Goal: Task Accomplishment & Management: Use online tool/utility

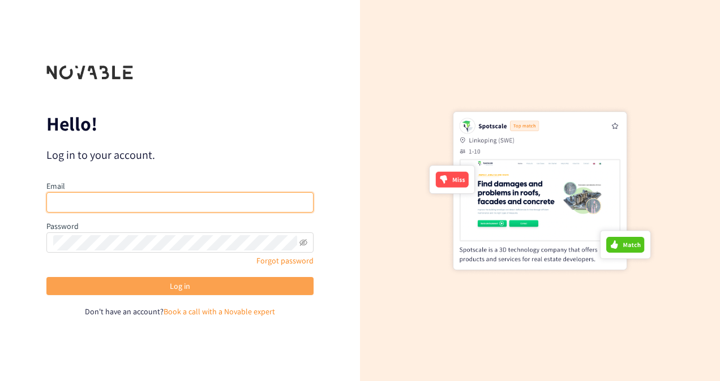
type input "[PERSON_NAME][EMAIL_ADDRESS][DOMAIN_NAME]"
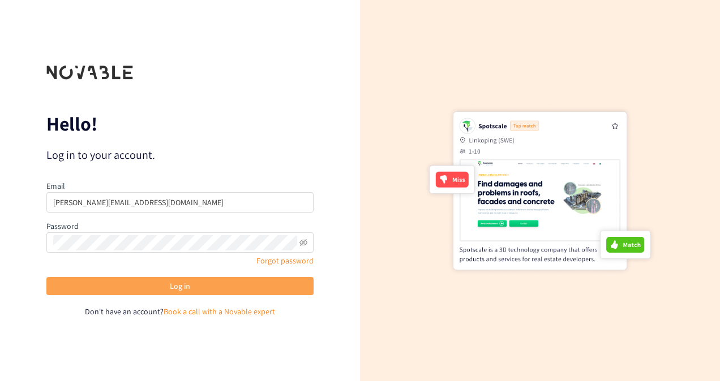
click at [166, 290] on button "Log in" at bounding box center [179, 286] width 267 height 18
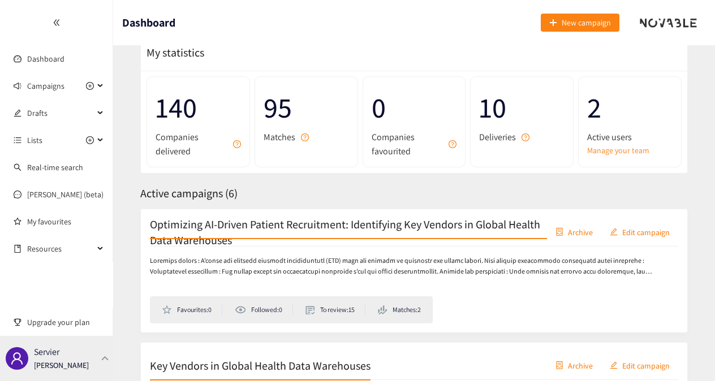
scroll to position [38, 0]
click at [79, 352] on div "Servier [PERSON_NAME]" at bounding box center [56, 358] width 113 height 45
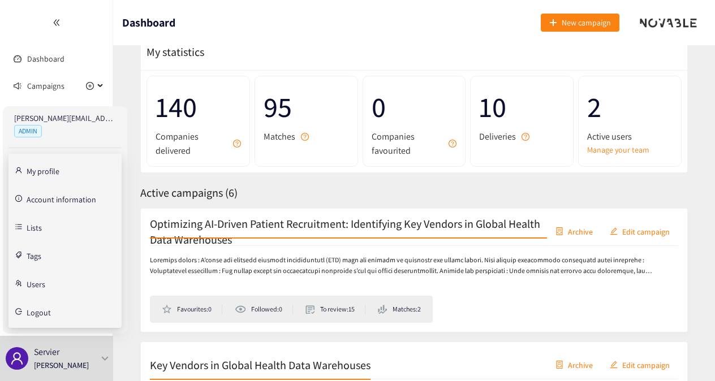
click at [45, 281] on link "Users" at bounding box center [36, 283] width 19 height 10
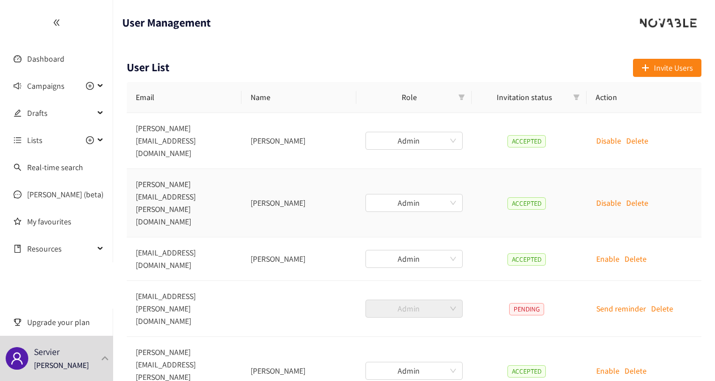
scroll to position [8, 0]
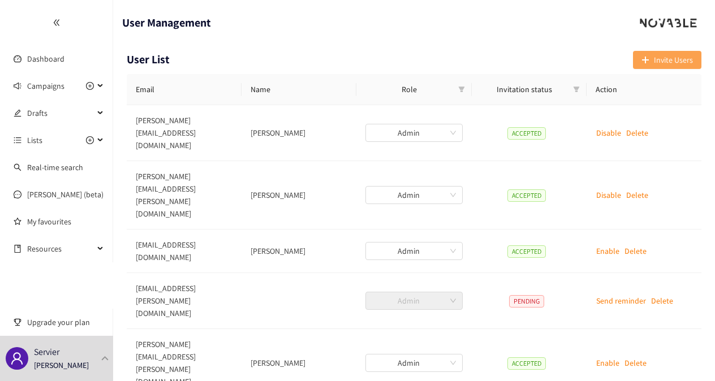
click at [672, 52] on button "Invite Users" at bounding box center [667, 60] width 68 height 18
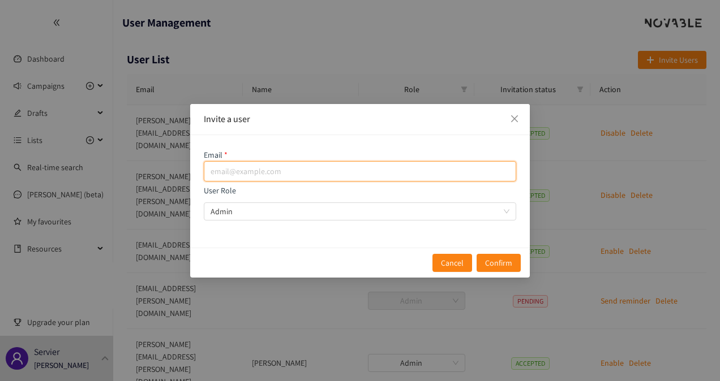
click at [354, 172] on input "email" at bounding box center [360, 171] width 312 height 20
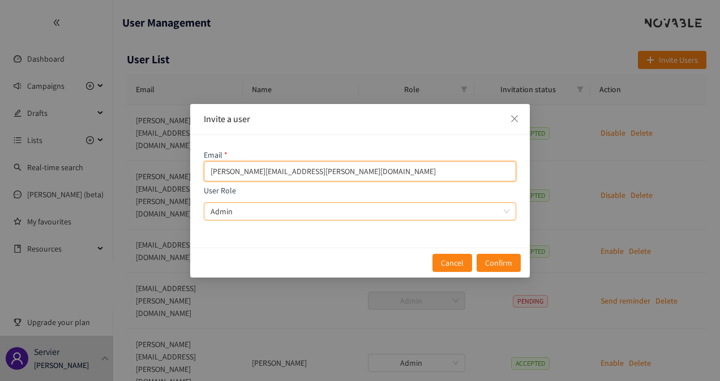
click at [316, 210] on span "Admin" at bounding box center [360, 211] width 299 height 17
type input "[PERSON_NAME][EMAIL_ADDRESS][PERSON_NAME][DOMAIN_NAME]"
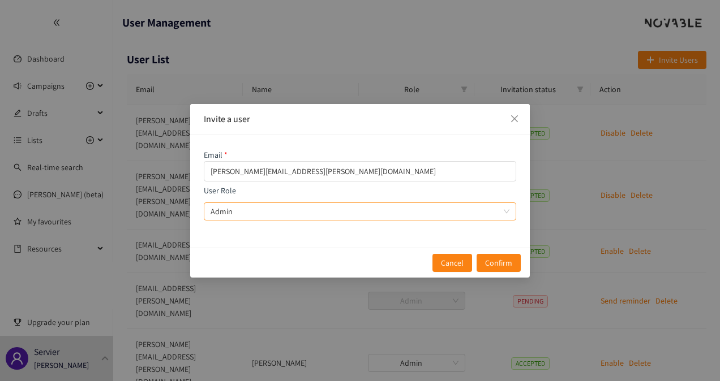
click at [316, 210] on input "User Role Admin" at bounding box center [356, 211] width 291 height 17
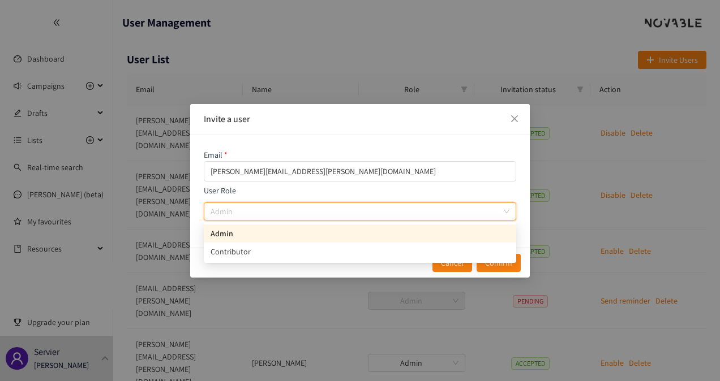
click at [297, 229] on div "Admin" at bounding box center [360, 233] width 299 height 12
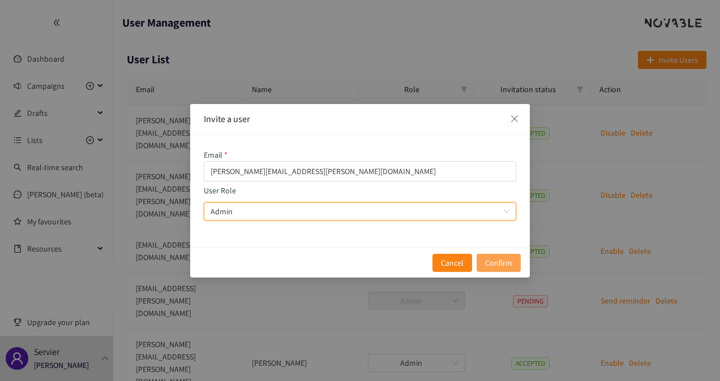
click at [500, 263] on span "Confirm" at bounding box center [498, 263] width 27 height 12
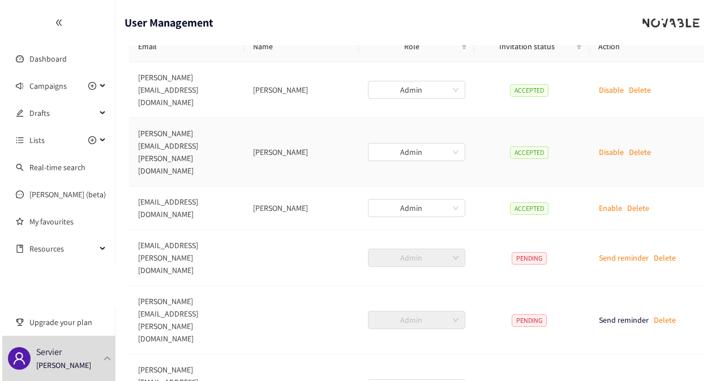
scroll to position [0, 0]
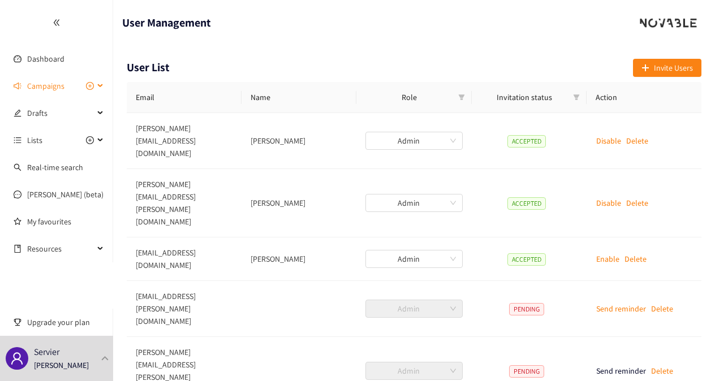
click at [53, 90] on span "Campaigns" at bounding box center [45, 86] width 37 height 23
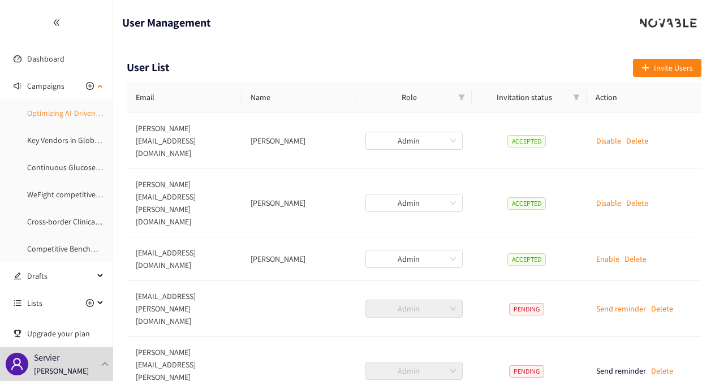
click at [44, 118] on link "Optimizing AI-Driven Patient Recruitment: Identifying Key Vendors in Global Hea…" at bounding box center [195, 113] width 337 height 10
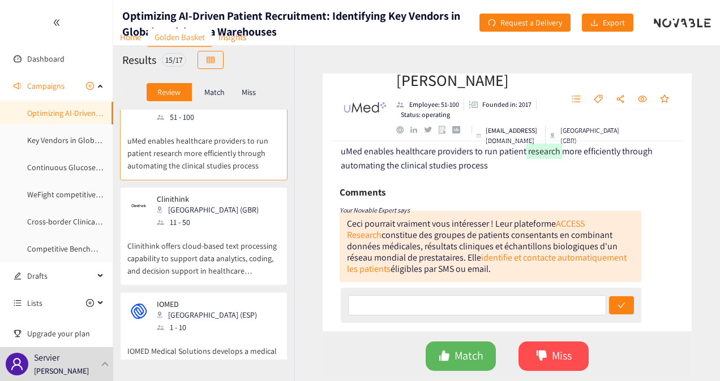
scroll to position [27, 0]
click at [460, 347] on span "Match" at bounding box center [468, 356] width 29 height 18
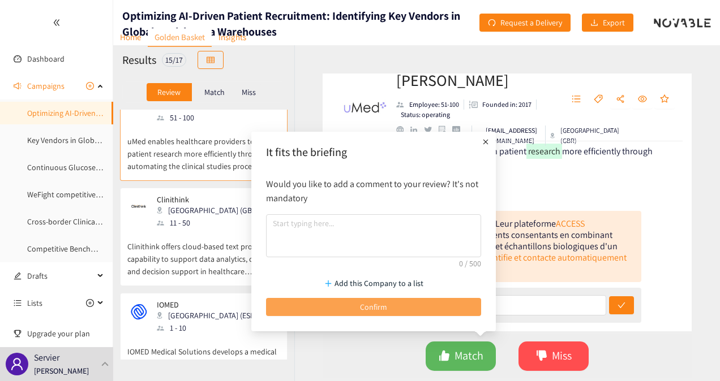
click at [346, 300] on button "Confirm" at bounding box center [373, 307] width 215 height 18
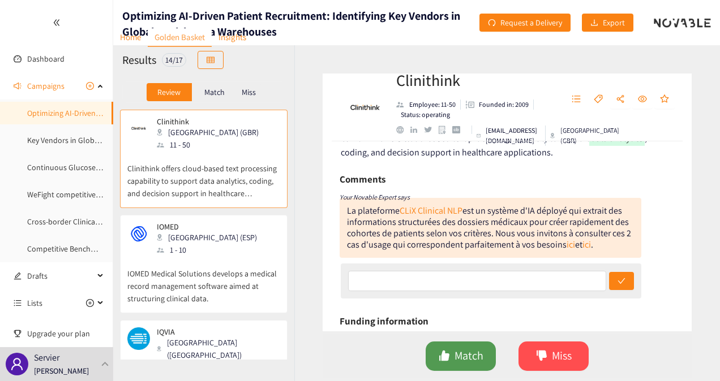
click at [454, 359] on button "Match" at bounding box center [461, 356] width 70 height 29
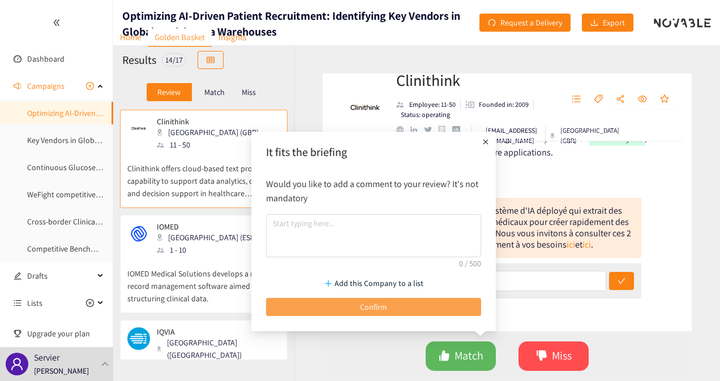
click at [406, 306] on button "Confirm" at bounding box center [373, 307] width 215 height 18
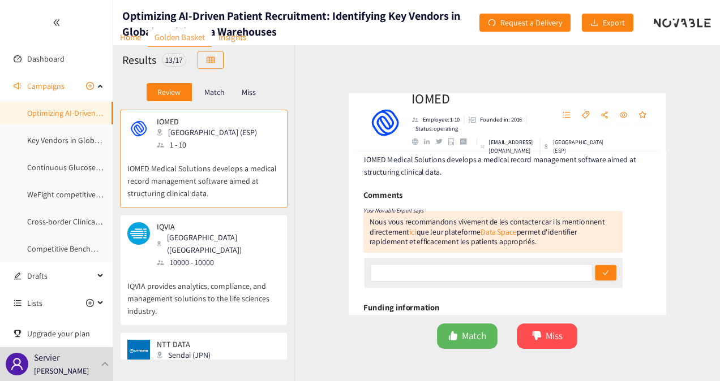
scroll to position [15, 0]
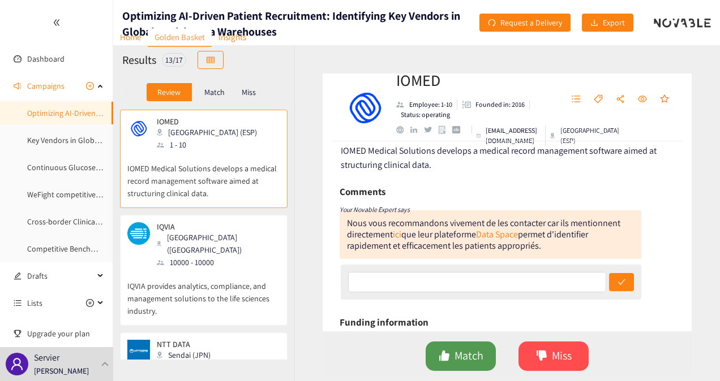
click at [462, 351] on span "Match" at bounding box center [468, 356] width 29 height 18
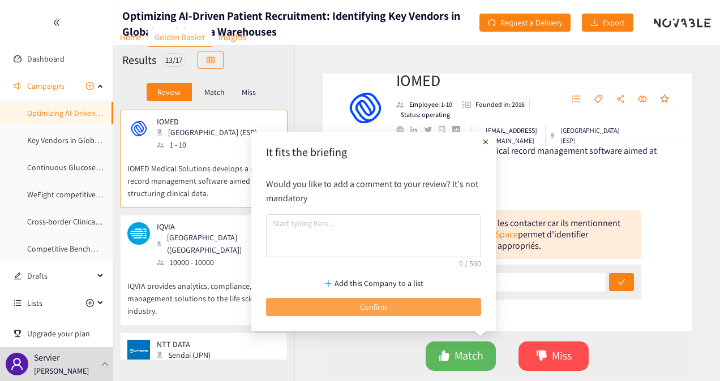
click at [370, 304] on span "Confirm" at bounding box center [373, 307] width 27 height 12
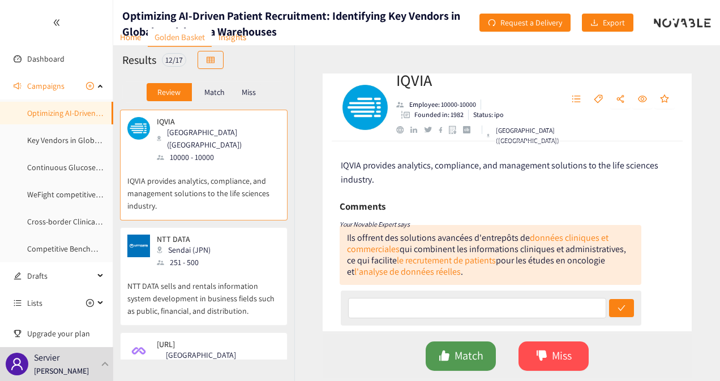
click at [483, 354] on button "Match" at bounding box center [461, 356] width 70 height 29
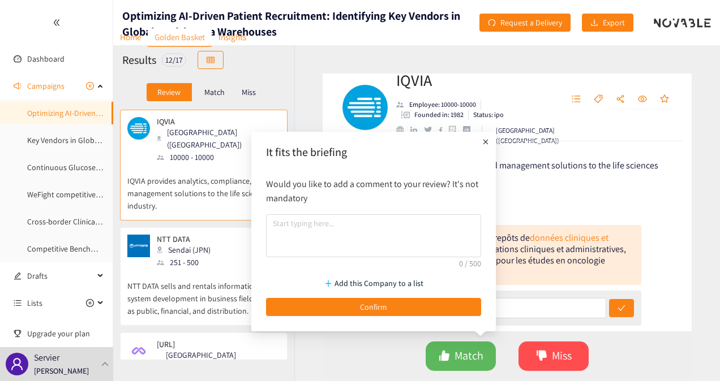
click at [428, 295] on div "Add this Company to a list Confirm" at bounding box center [373, 294] width 226 height 56
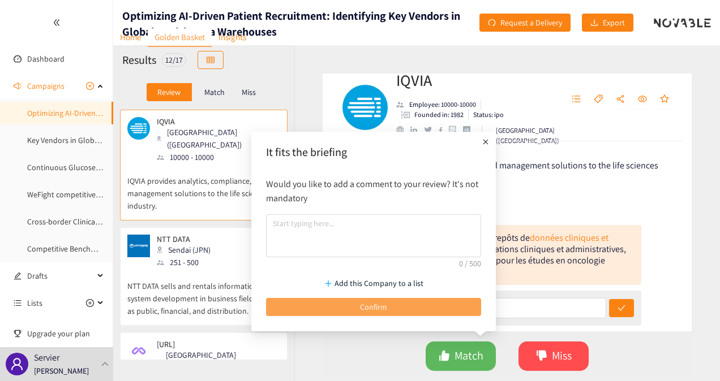
click at [428, 299] on button "Confirm" at bounding box center [373, 307] width 215 height 18
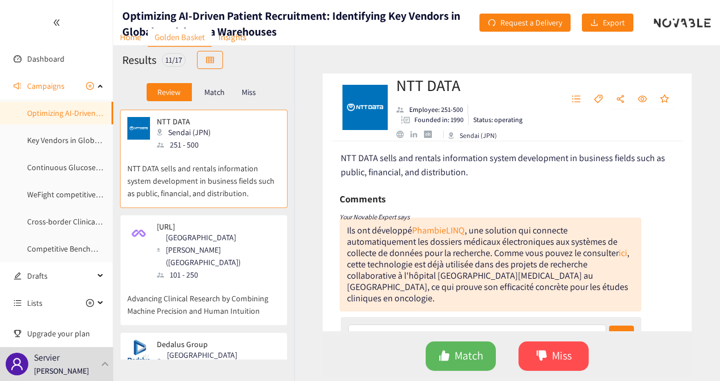
scroll to position [9, 0]
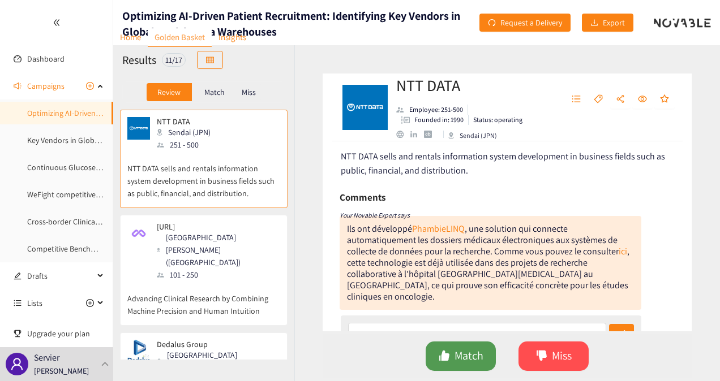
click at [467, 350] on span "Match" at bounding box center [468, 356] width 29 height 18
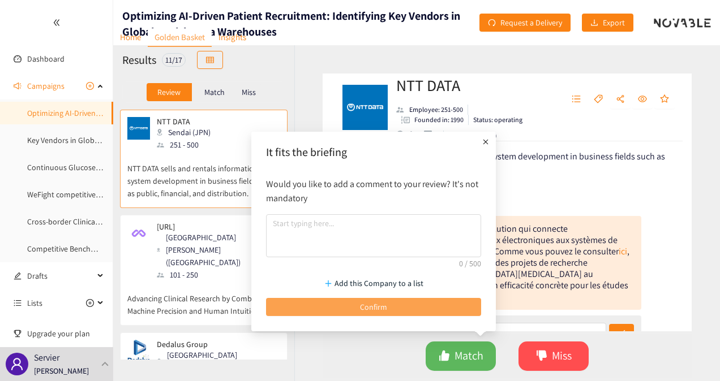
click at [448, 311] on button "Confirm" at bounding box center [373, 307] width 215 height 18
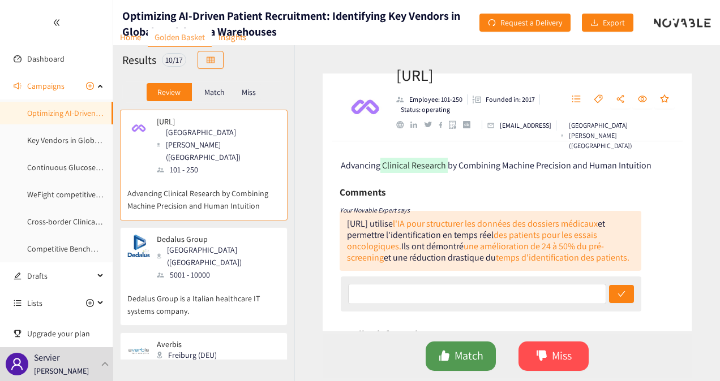
click at [464, 352] on span "Match" at bounding box center [468, 356] width 29 height 18
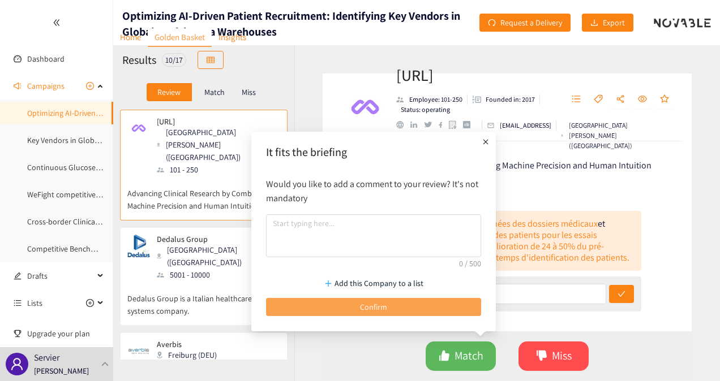
click at [458, 302] on button "Confirm" at bounding box center [373, 307] width 215 height 18
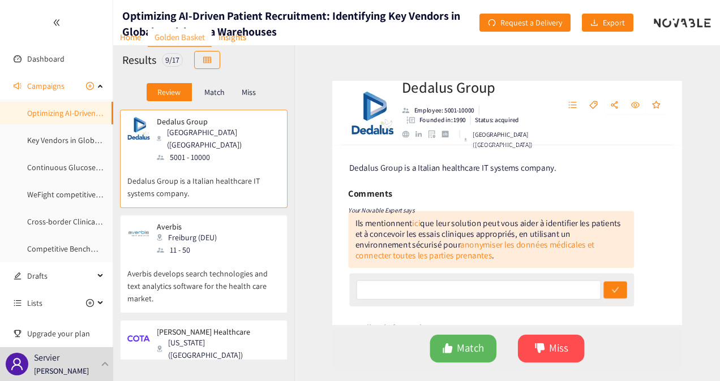
click at [484, 225] on div "Ils mentionnent ici que leur solution peut vous aider à identifier les patients…" at bounding box center [487, 241] width 280 height 46
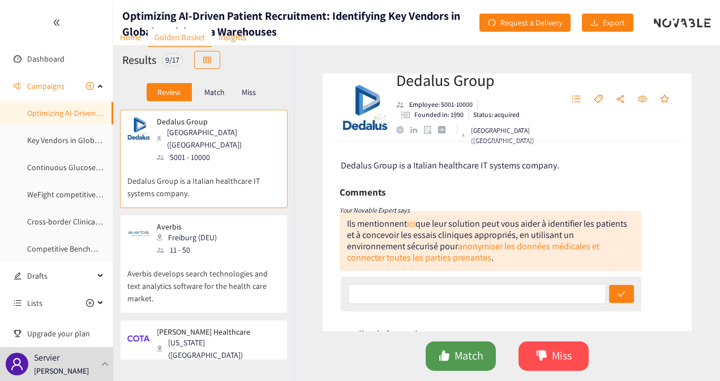
click at [478, 350] on span "Match" at bounding box center [468, 356] width 29 height 18
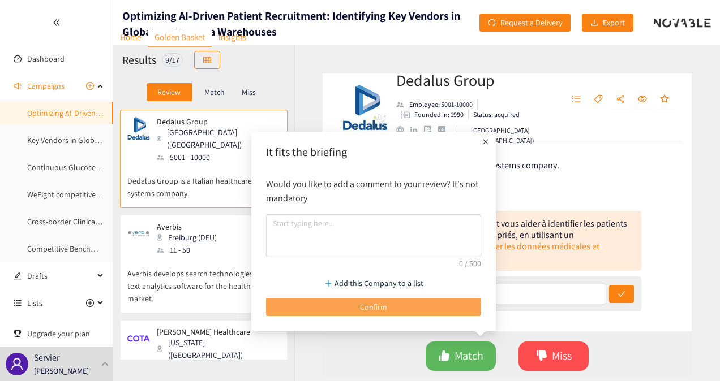
click at [407, 312] on button "Confirm" at bounding box center [373, 307] width 215 height 18
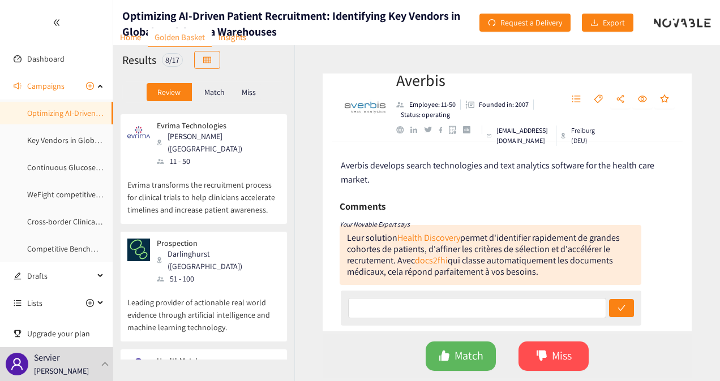
scroll to position [576, 0]
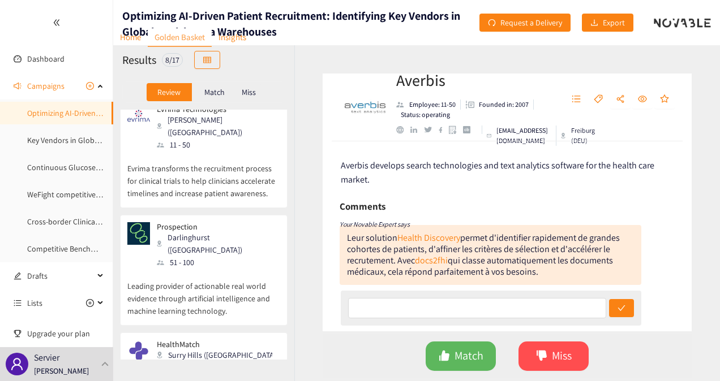
drag, startPoint x: 204, startPoint y: 315, endPoint x: 183, endPoint y: 319, distance: 21.9
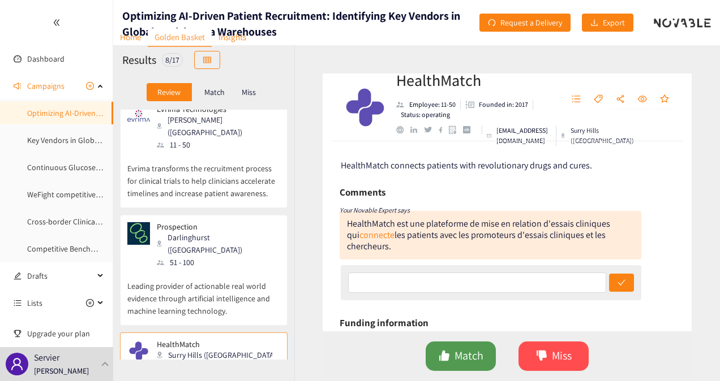
click at [459, 358] on span "Match" at bounding box center [468, 356] width 29 height 18
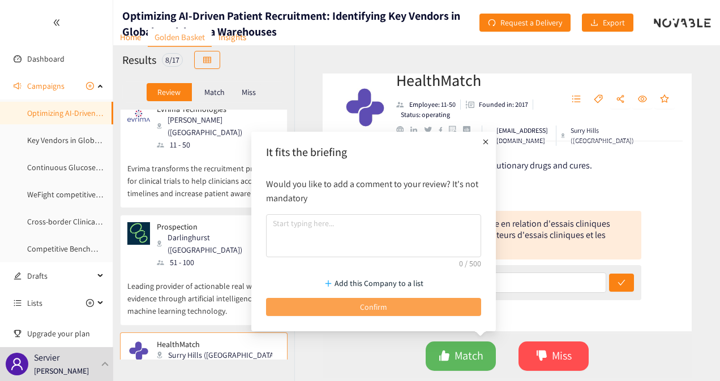
click at [450, 313] on button "Confirm" at bounding box center [373, 307] width 215 height 18
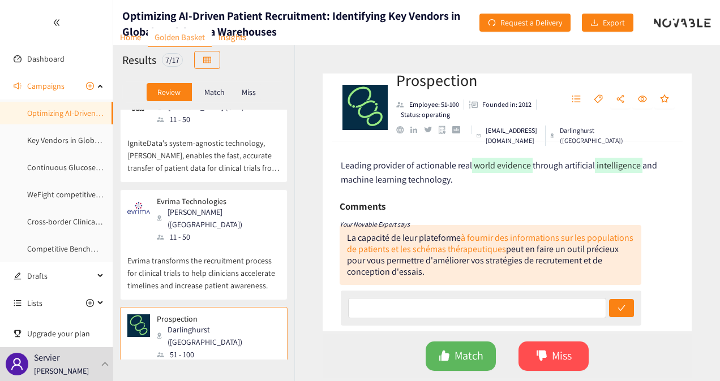
click at [544, 371] on div "Match Miss" at bounding box center [507, 356] width 369 height 44
click at [557, 351] on span "Miss" at bounding box center [562, 356] width 20 height 18
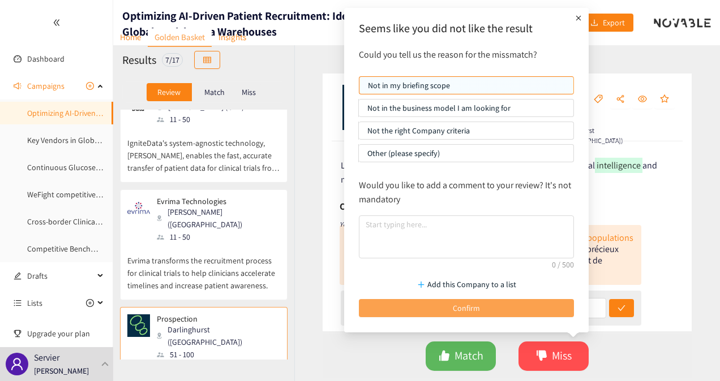
click at [509, 307] on button "Confirm" at bounding box center [466, 308] width 215 height 18
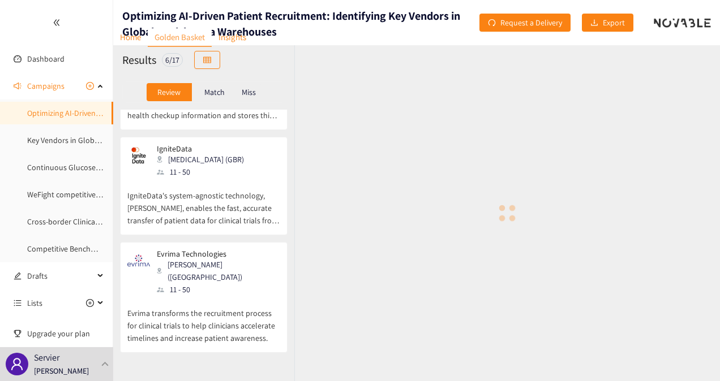
scroll to position [379, 0]
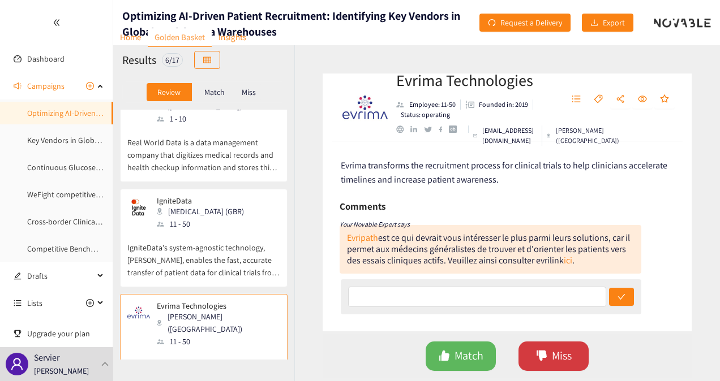
click at [539, 347] on button "Miss" at bounding box center [553, 356] width 70 height 29
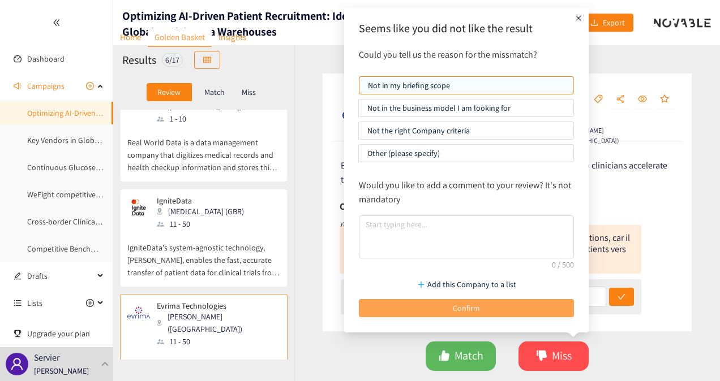
click at [478, 313] on button "Confirm" at bounding box center [466, 308] width 215 height 18
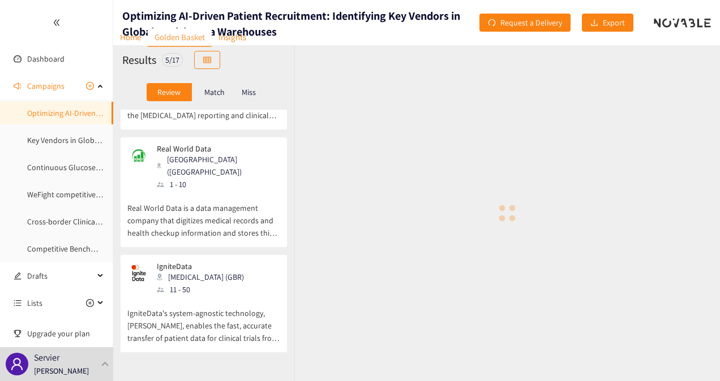
scroll to position [274, 0]
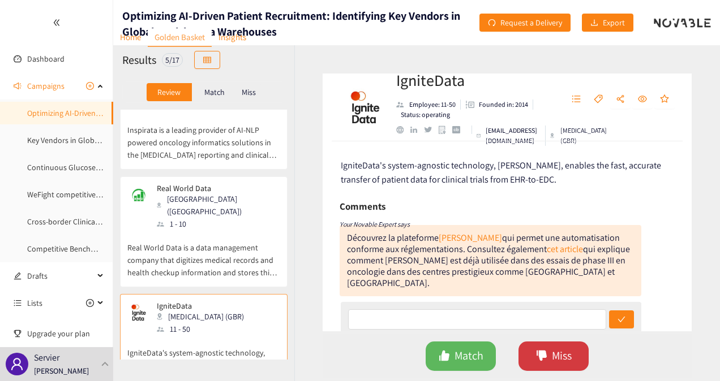
click at [538, 352] on icon "dislike" at bounding box center [541, 356] width 10 height 10
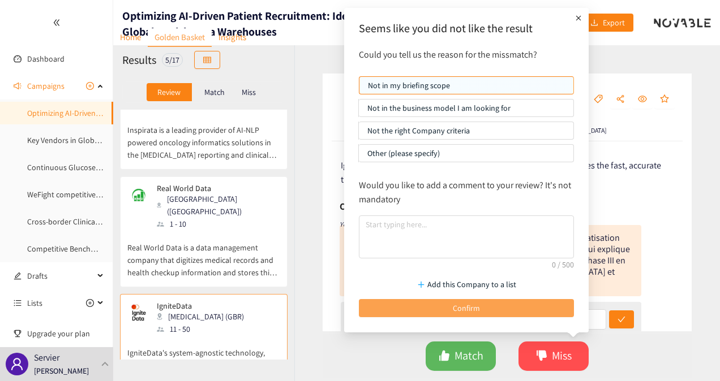
click at [479, 303] on span "Confirm" at bounding box center [466, 308] width 27 height 12
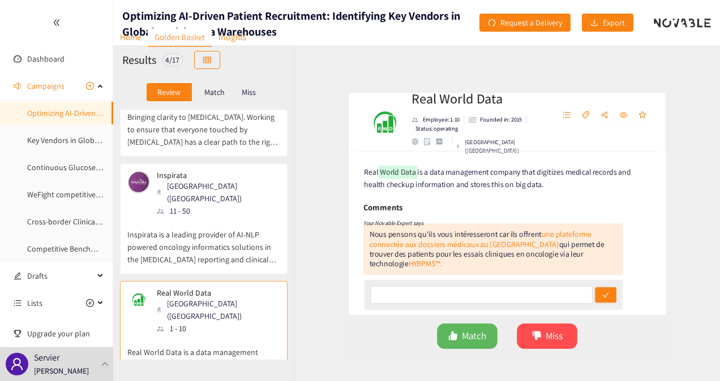
click at [479, 341] on div "Match Miss" at bounding box center [507, 356] width 369 height 44
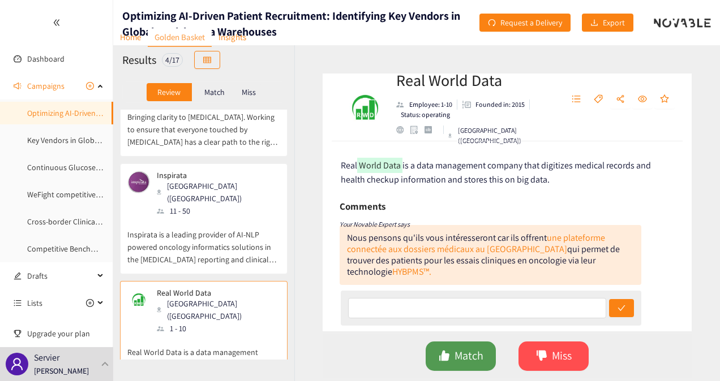
click at [475, 350] on span "Match" at bounding box center [468, 356] width 29 height 18
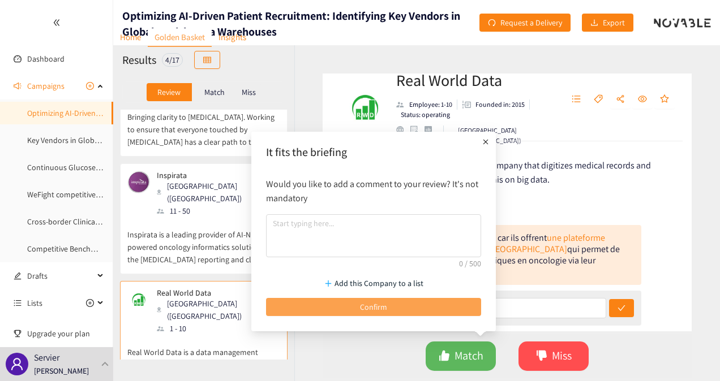
click at [469, 308] on button "Confirm" at bounding box center [373, 307] width 215 height 18
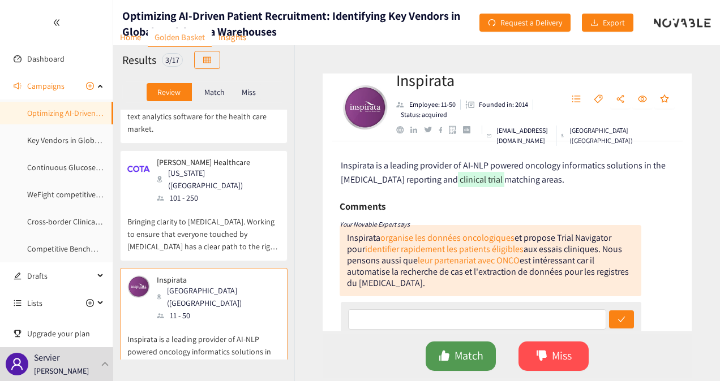
click at [457, 359] on span "Match" at bounding box center [468, 356] width 29 height 18
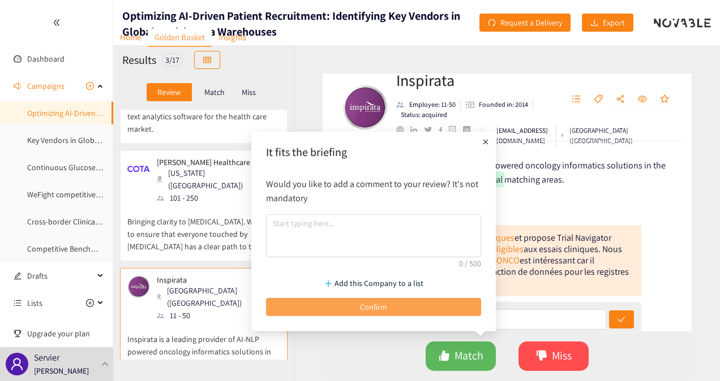
click at [445, 306] on button "Confirm" at bounding box center [373, 307] width 215 height 18
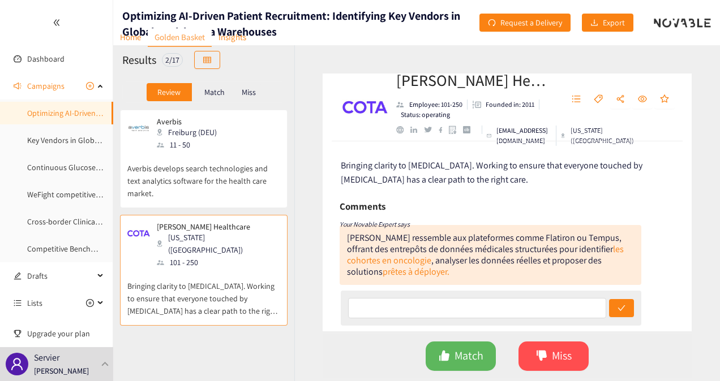
click at [196, 269] on p "Bringing clarity to [MEDICAL_DATA]. Working to ensure that everyone touched by …" at bounding box center [203, 293] width 153 height 49
click at [469, 348] on span "Match" at bounding box center [468, 356] width 29 height 18
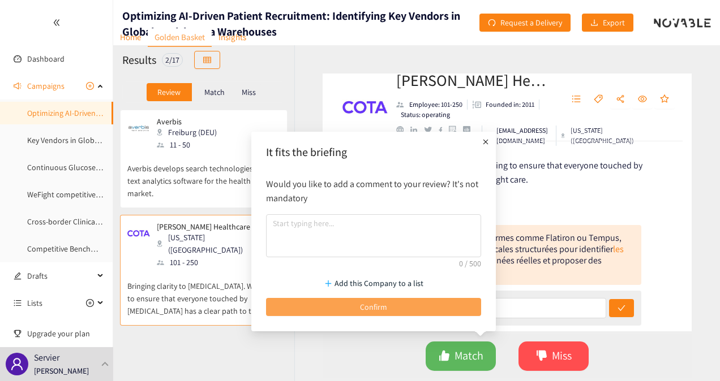
click at [443, 311] on button "Confirm" at bounding box center [373, 307] width 215 height 18
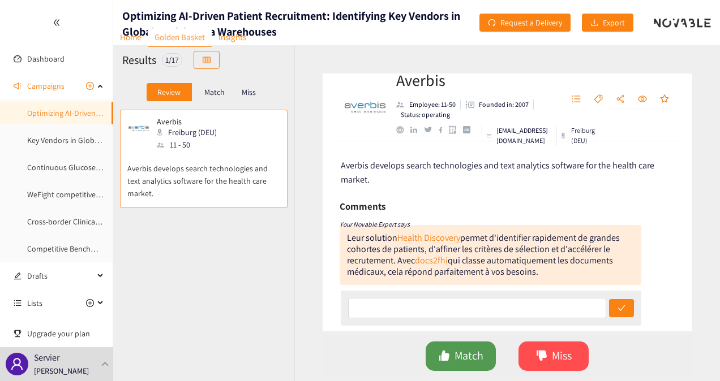
click at [478, 351] on span "Match" at bounding box center [468, 356] width 29 height 18
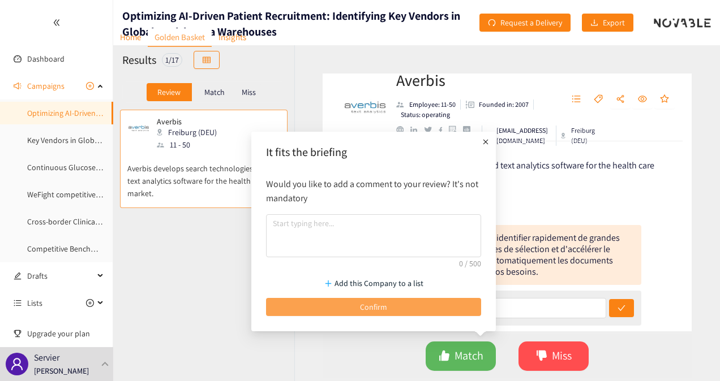
click at [446, 304] on button "Confirm" at bounding box center [373, 307] width 215 height 18
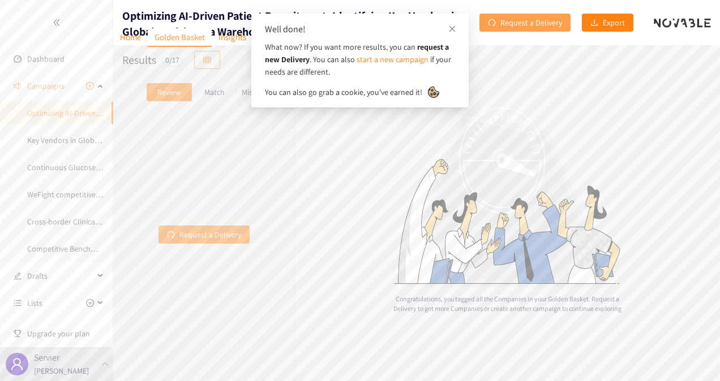
click at [540, 23] on span "Request a Delivery" at bounding box center [531, 22] width 62 height 12
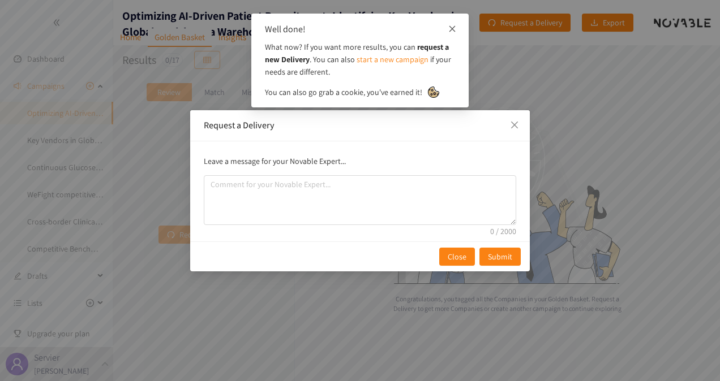
click at [449, 26] on icon "close" at bounding box center [452, 28] width 6 height 6
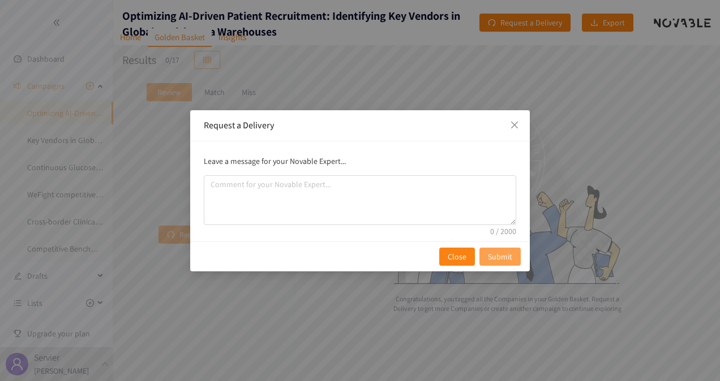
click at [510, 256] on span "Submit" at bounding box center [500, 257] width 24 height 12
